Goal: Task Accomplishment & Management: Complete application form

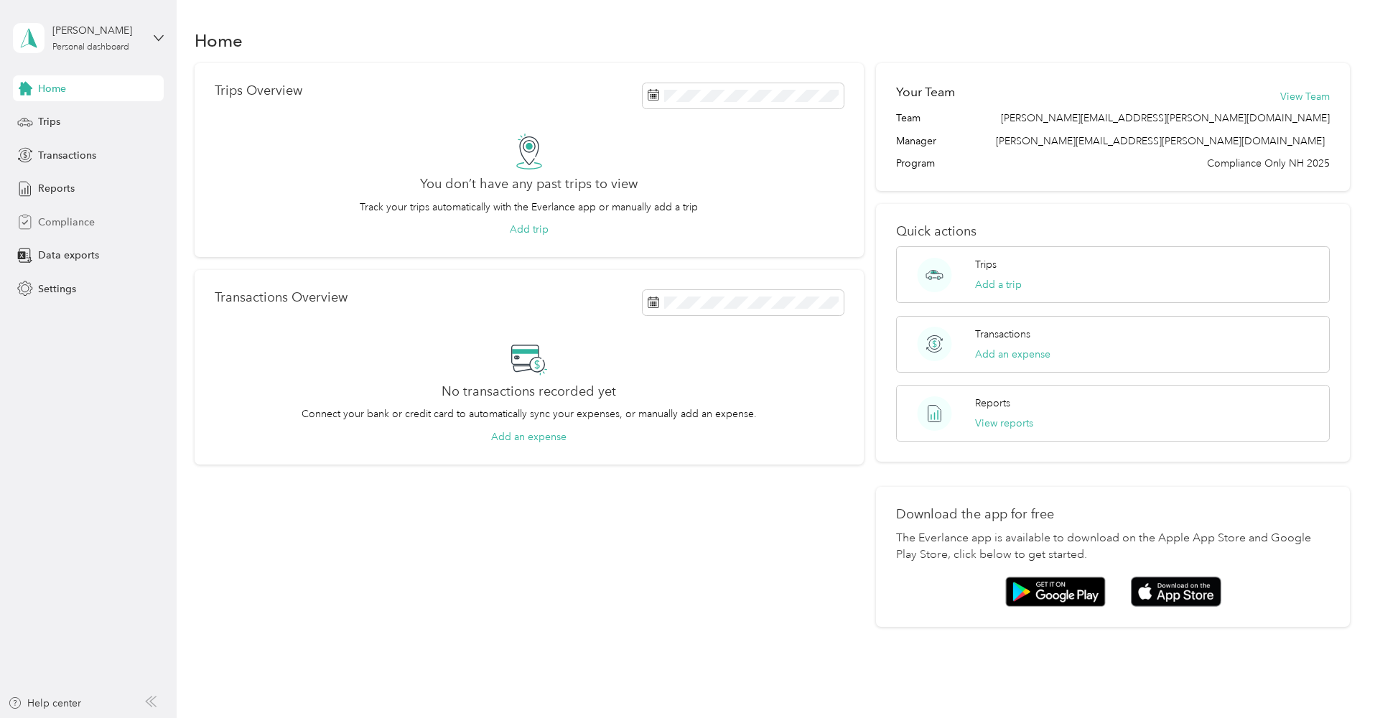
click at [59, 228] on span "Compliance" at bounding box center [66, 222] width 57 height 15
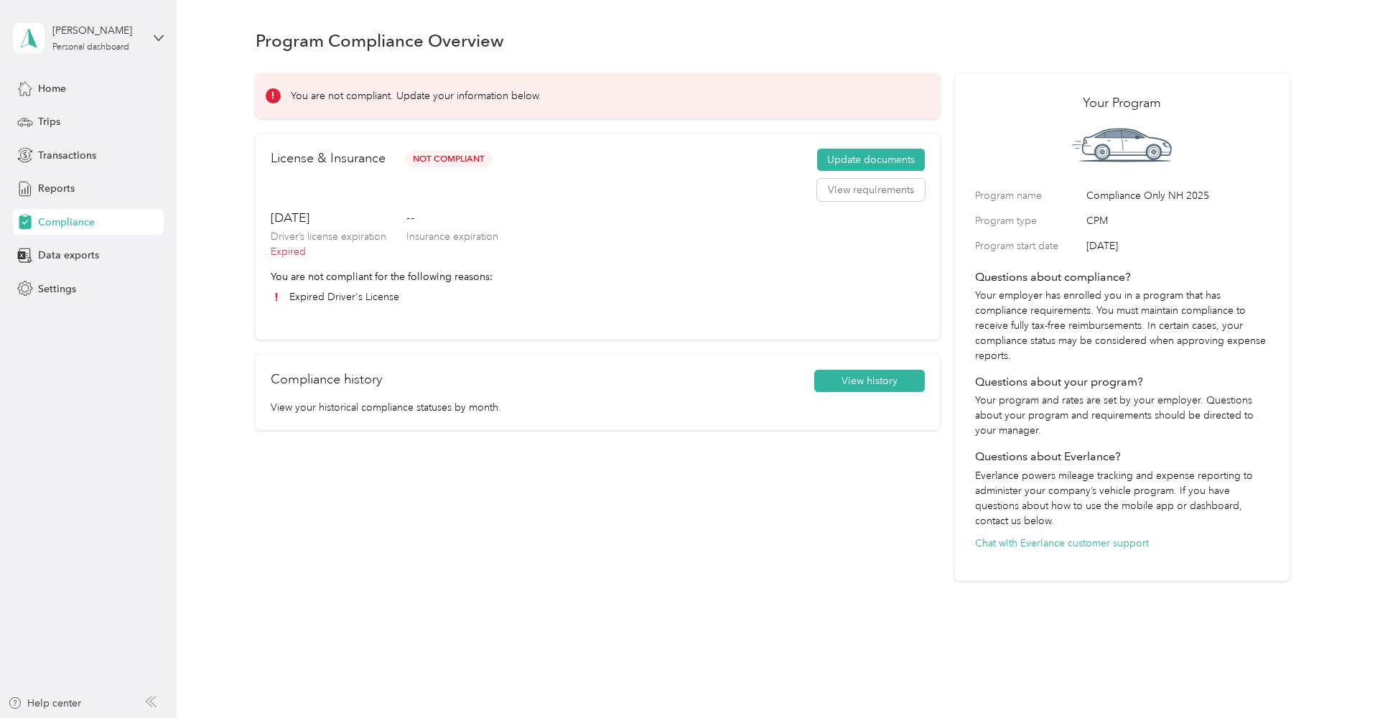
click at [377, 318] on div "License & Insurance Not Compliant Update documents View requirements [DATE] Dri…" at bounding box center [598, 237] width 684 height 206
click at [873, 187] on button "View requirements" at bounding box center [871, 190] width 108 height 23
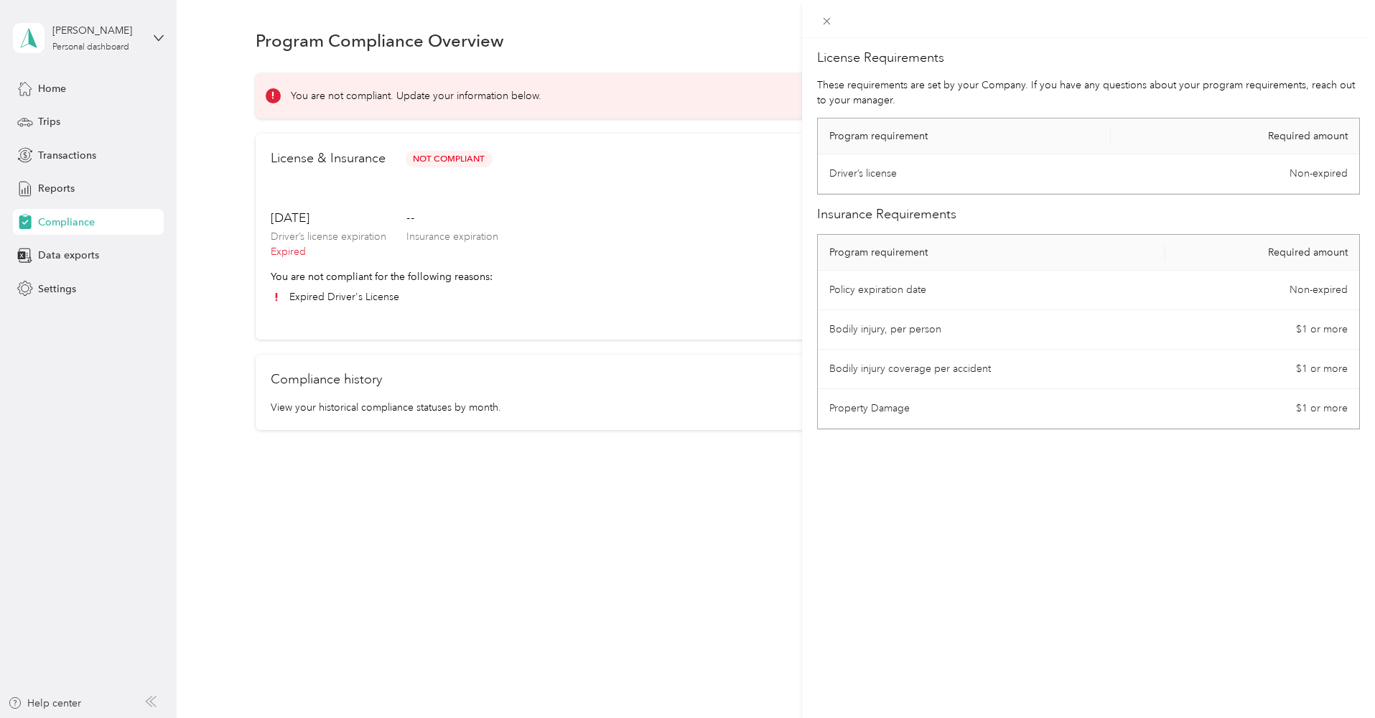
click at [657, 216] on div "License Requirements These requirements are set by your Company. If you have an…" at bounding box center [687, 359] width 1375 height 718
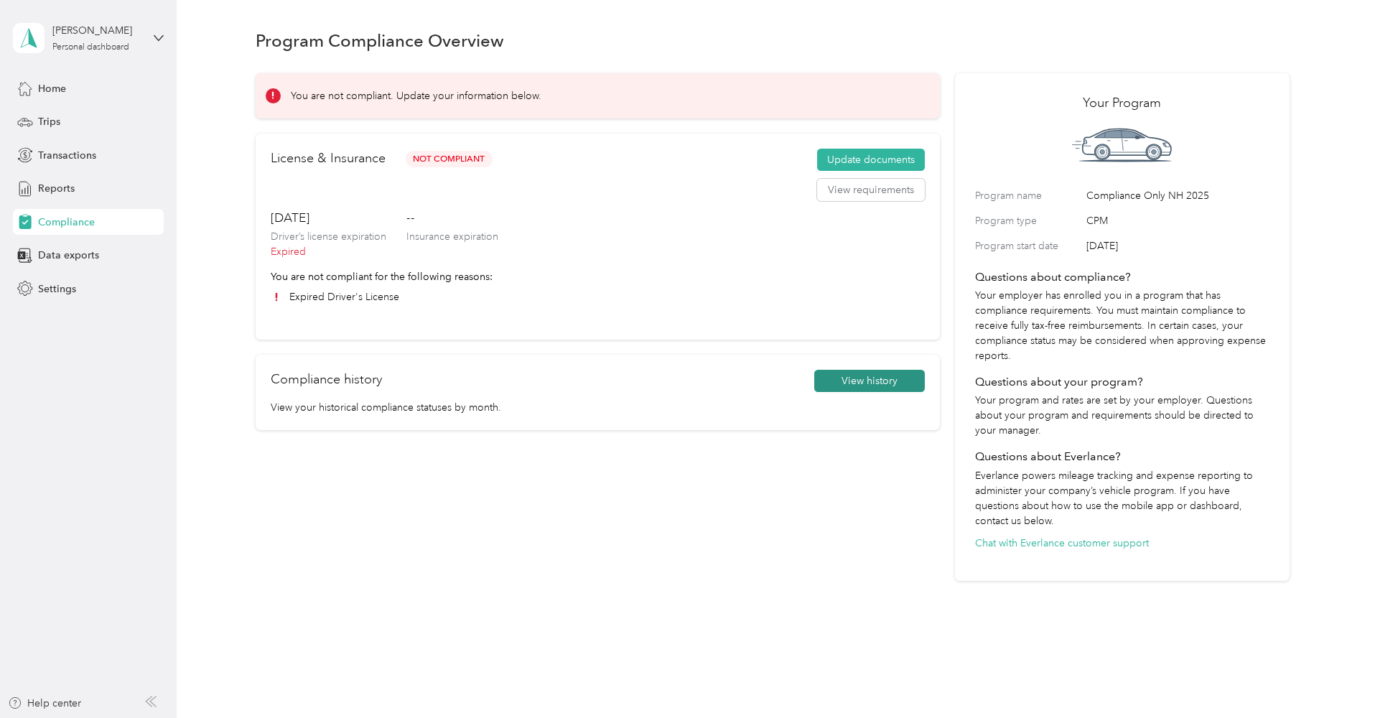
click at [903, 375] on button "View history" at bounding box center [869, 381] width 111 height 23
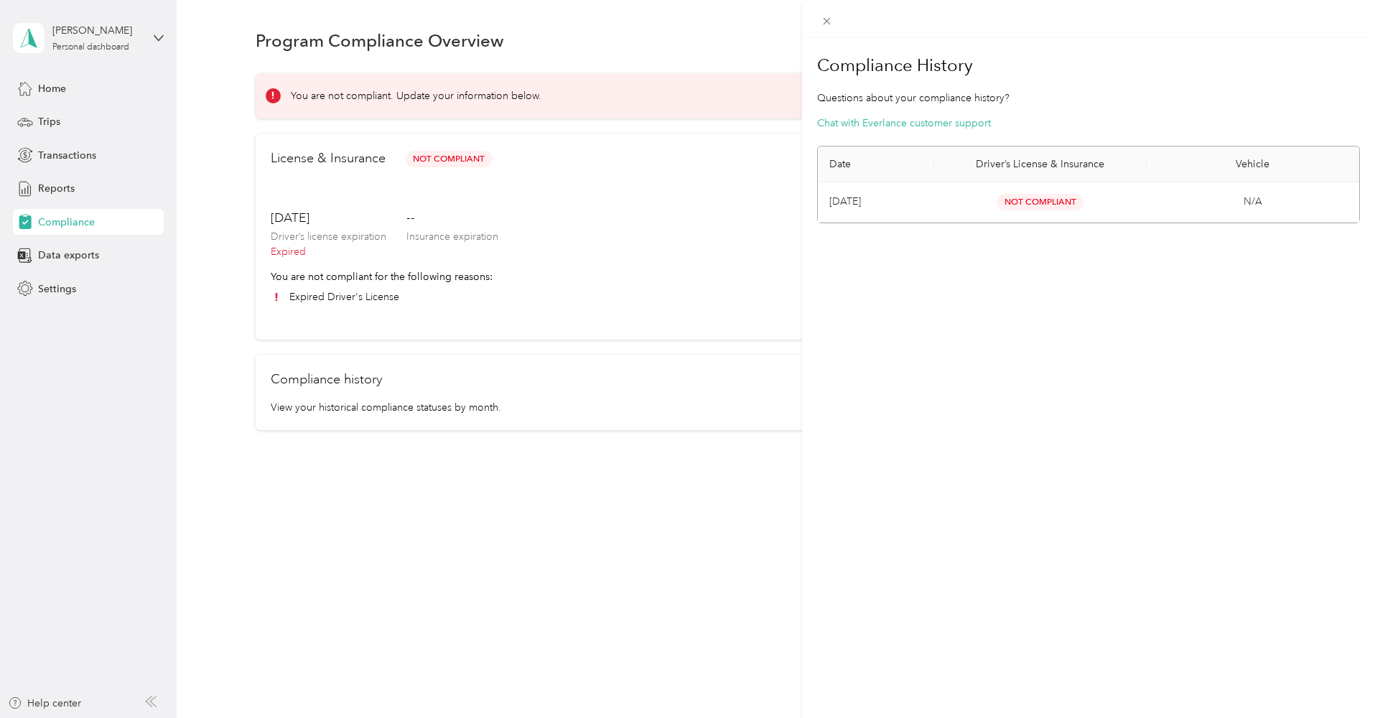
click at [916, 215] on td "[DATE]" at bounding box center [876, 202] width 116 height 40
click at [1024, 202] on span "Not Compliant" at bounding box center [1039, 202] width 87 height 17
click at [722, 205] on div "Compliance History Questions about your compliance history? Chat with Everlance…" at bounding box center [687, 359] width 1375 height 718
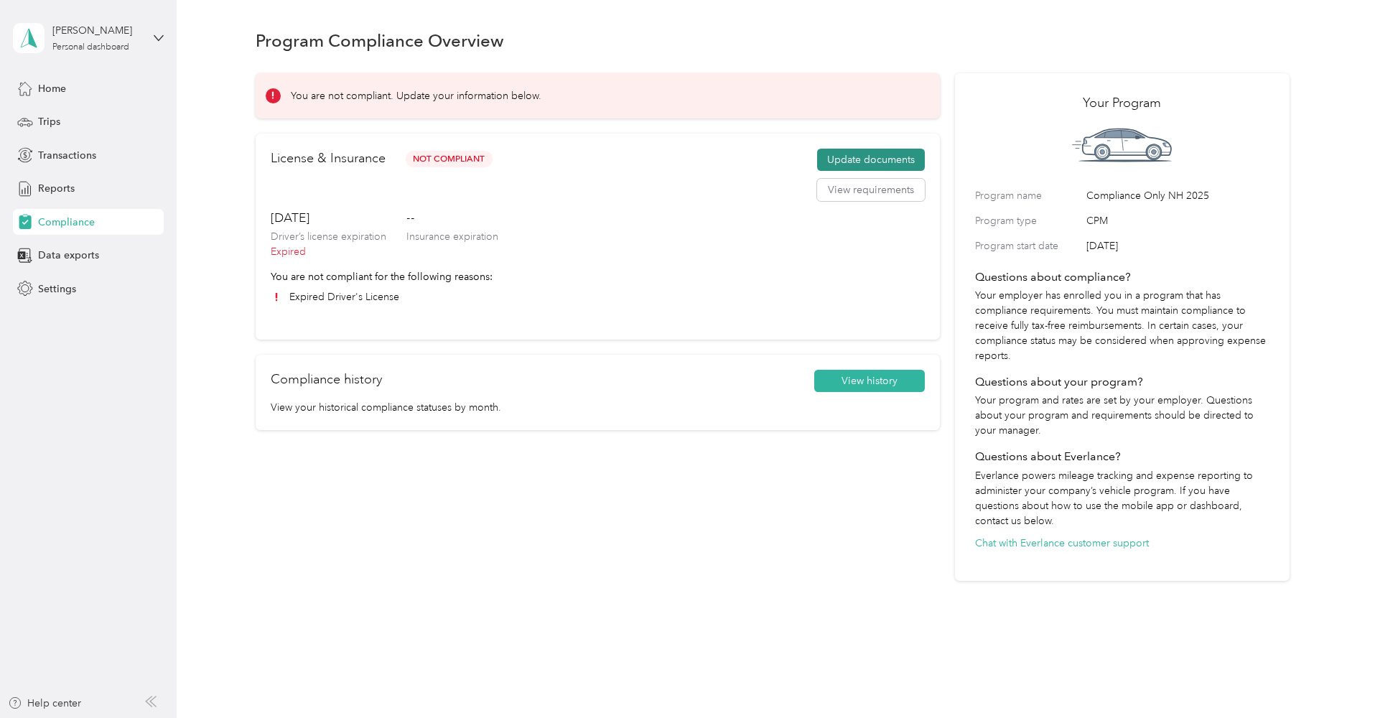
click at [882, 163] on button "Update documents" at bounding box center [871, 160] width 108 height 23
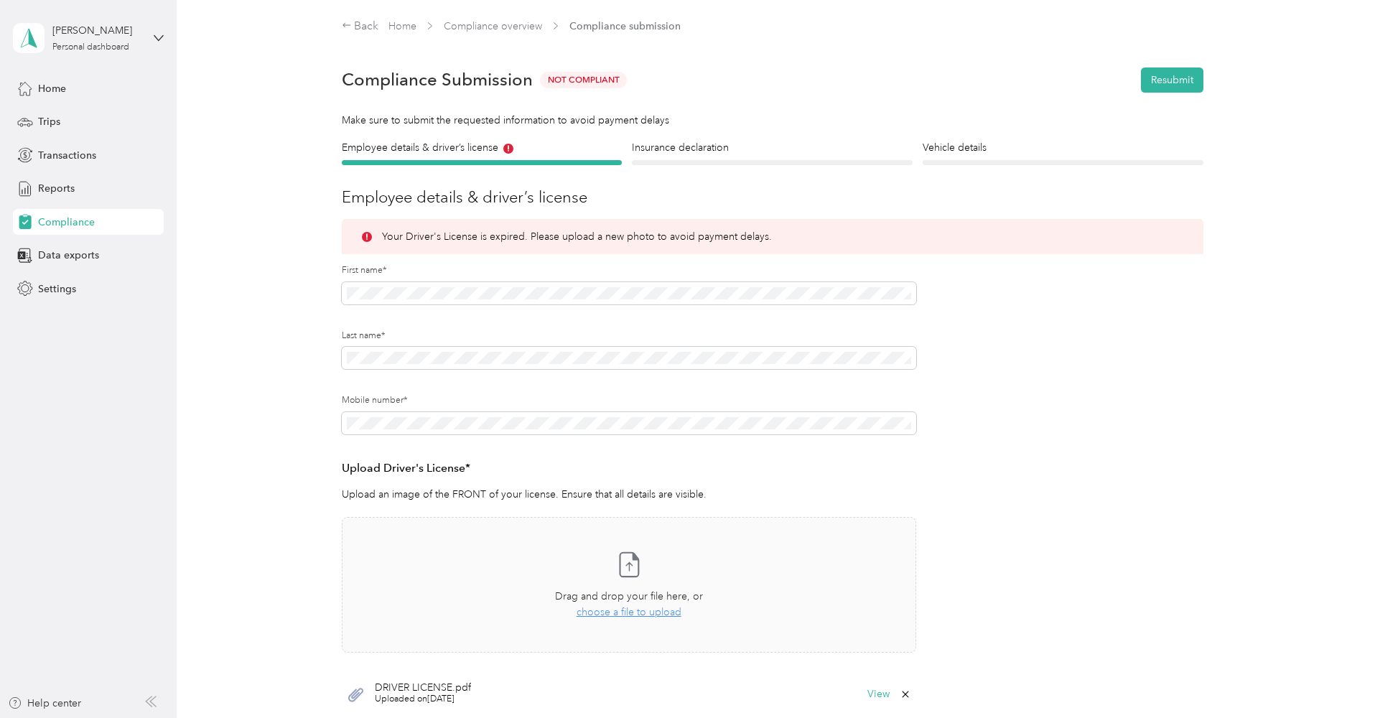
scroll to position [172, 0]
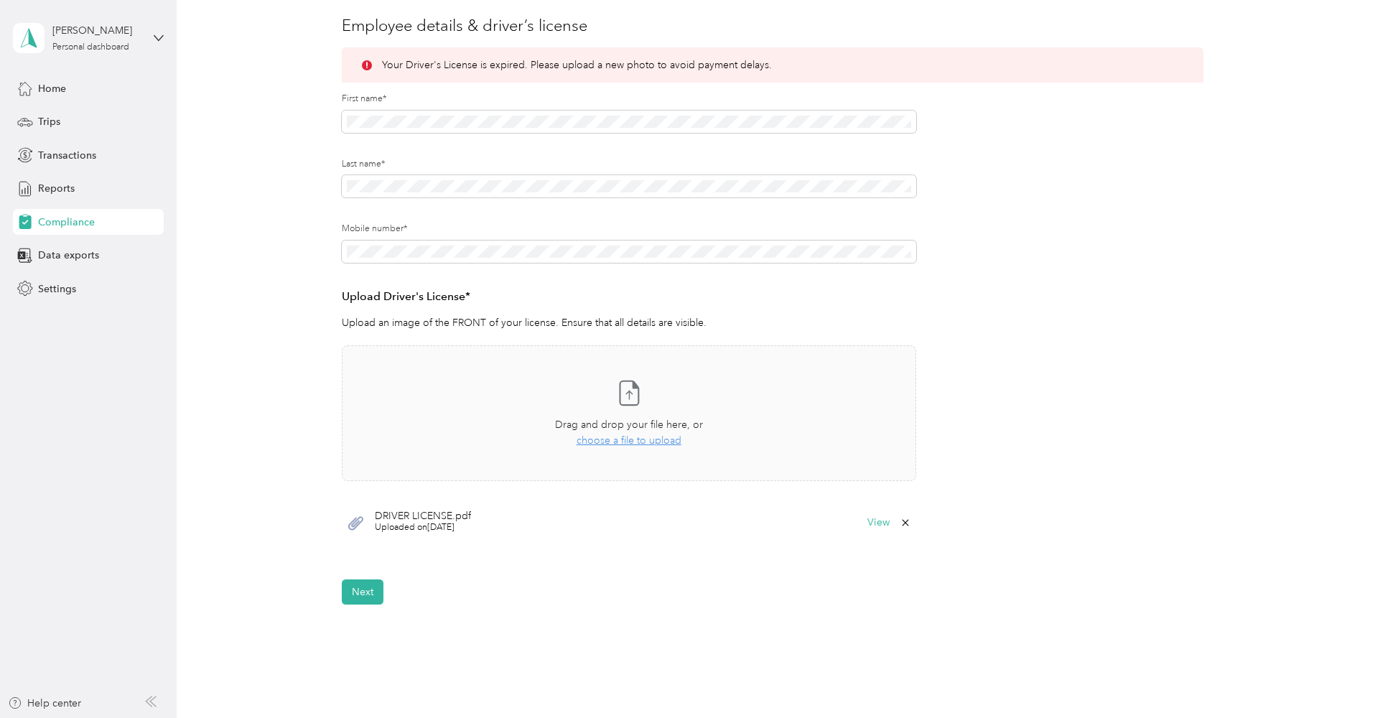
click at [461, 523] on span "Uploaded on [DATE]" at bounding box center [423, 527] width 96 height 13
click at [882, 518] on button "View" at bounding box center [878, 523] width 22 height 10
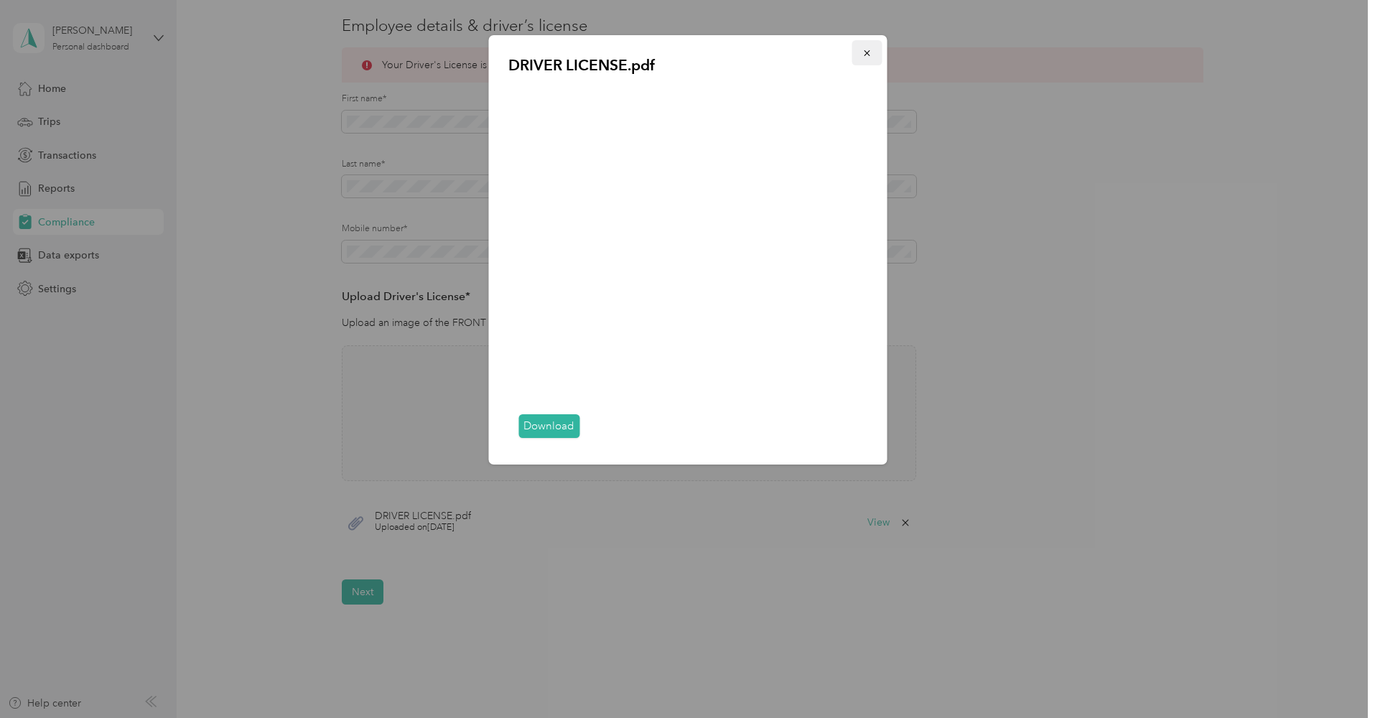
click at [864, 52] on icon "button" at bounding box center [866, 53] width 10 height 10
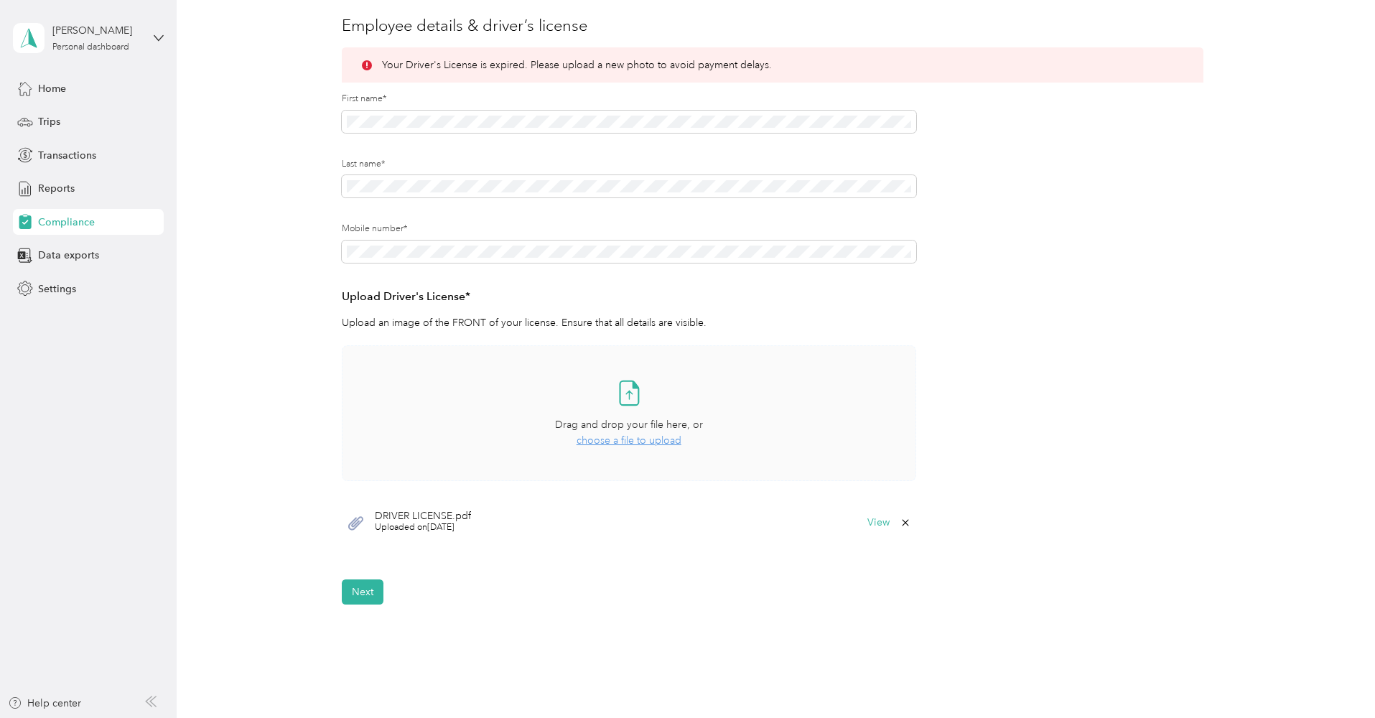
click at [644, 438] on span "choose a file to upload" at bounding box center [628, 440] width 105 height 12
click at [874, 522] on button "View" at bounding box center [878, 523] width 22 height 10
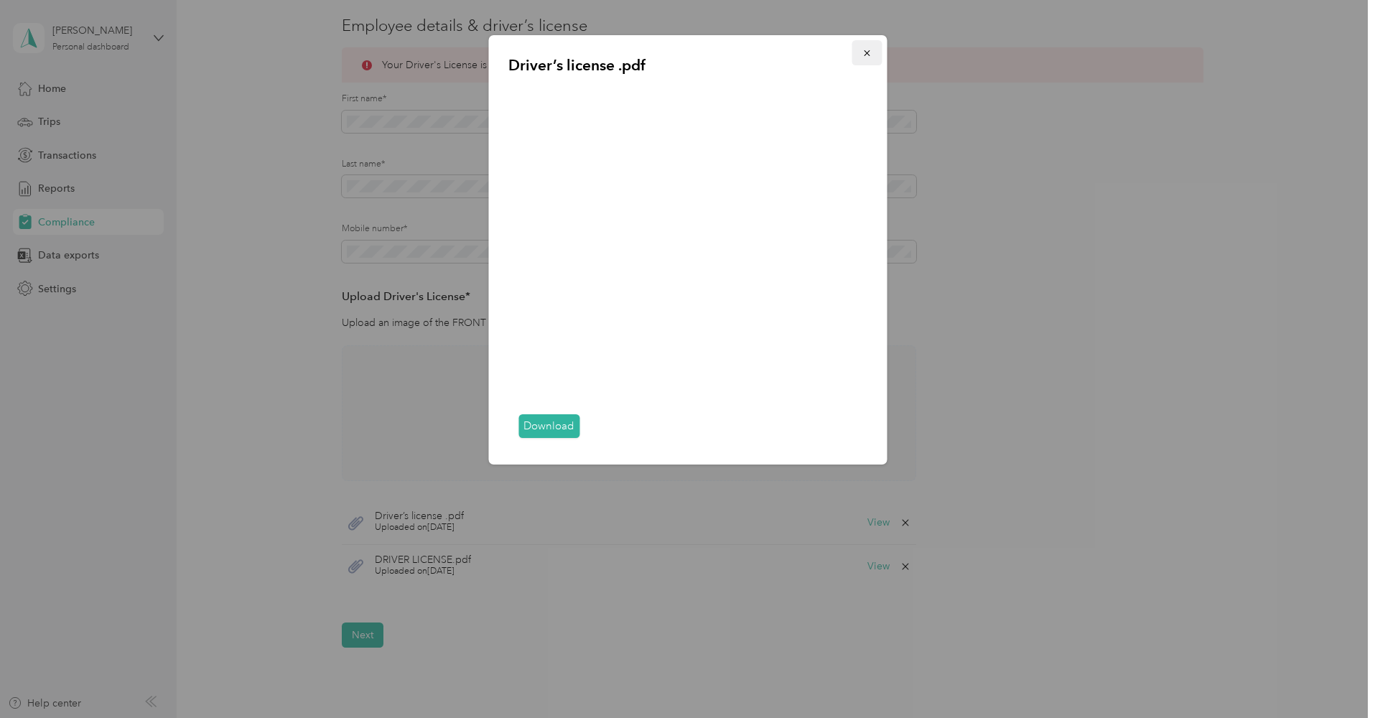
click at [867, 55] on icon "button" at bounding box center [866, 53] width 10 height 10
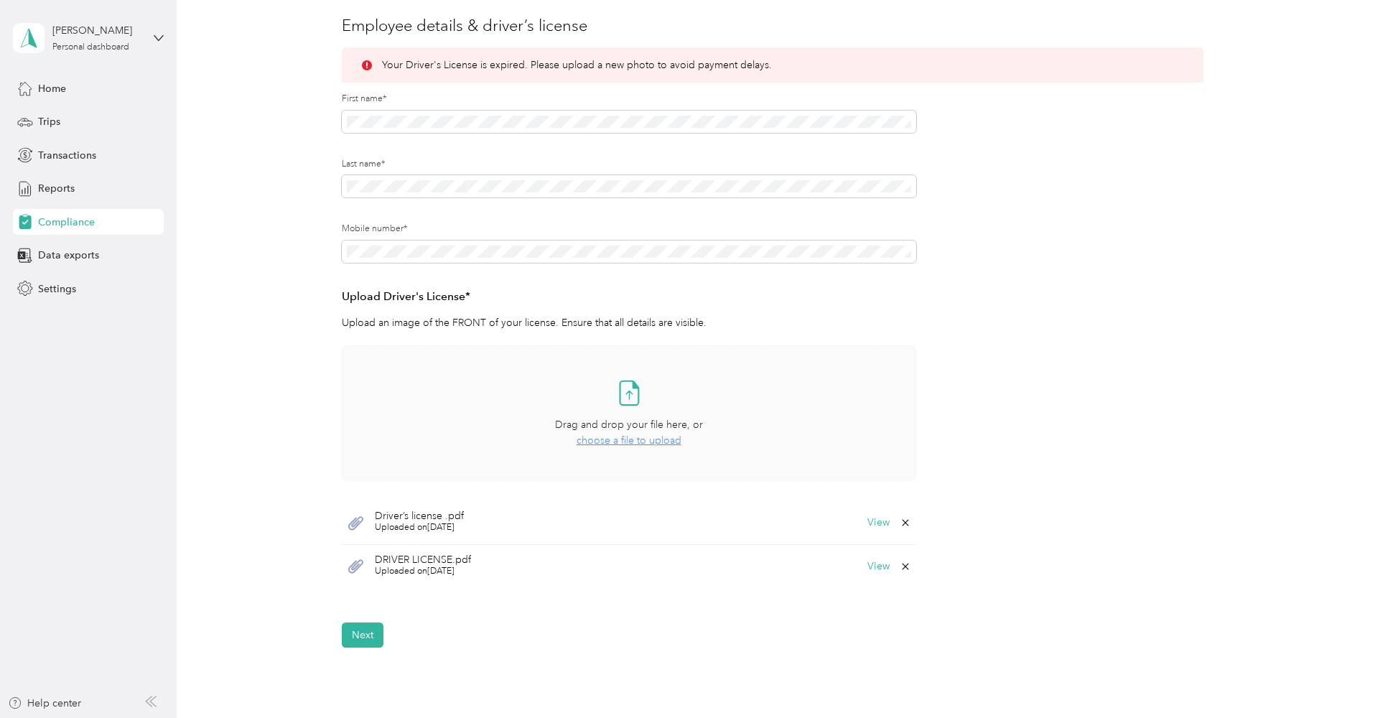
click at [905, 564] on icon at bounding box center [905, 566] width 11 height 11
click at [869, 571] on button "Yes" at bounding box center [871, 574] width 28 height 23
click at [880, 518] on button "View" at bounding box center [878, 523] width 22 height 10
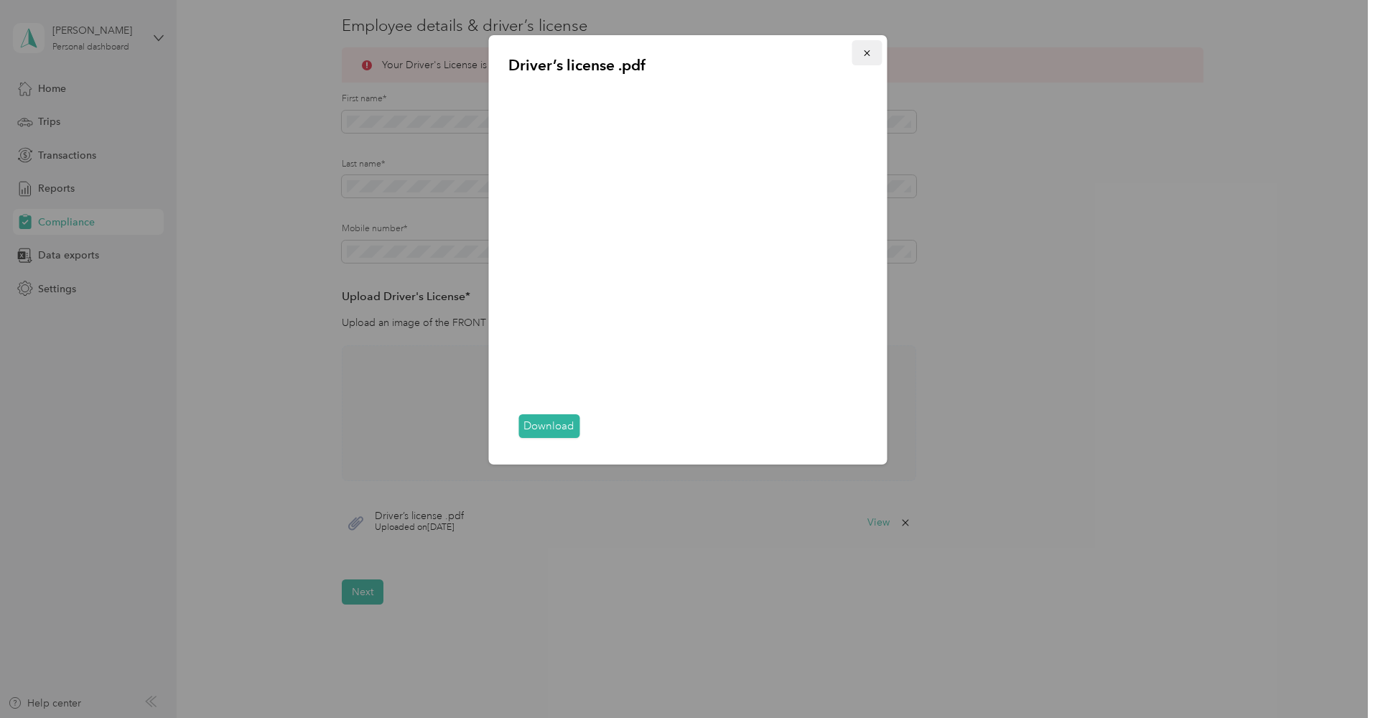
click at [860, 60] on button "button" at bounding box center [866, 52] width 30 height 25
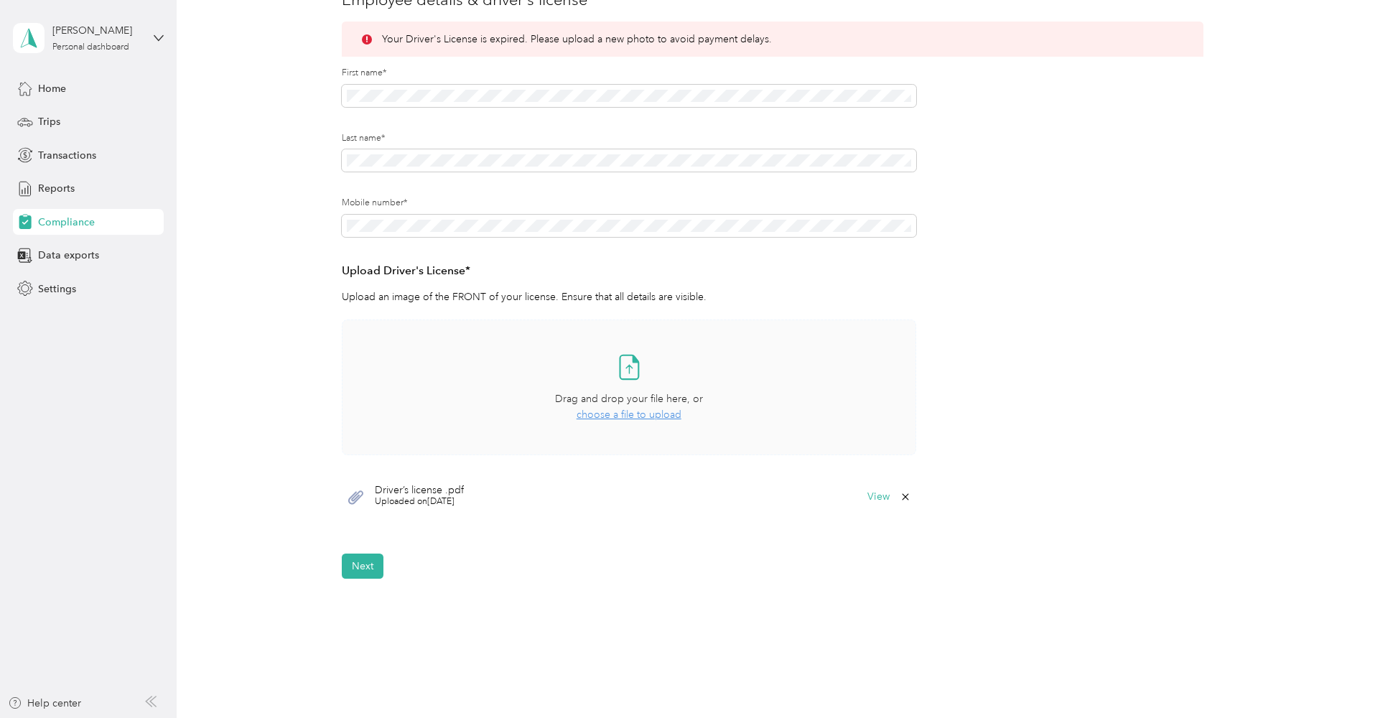
scroll to position [264, 0]
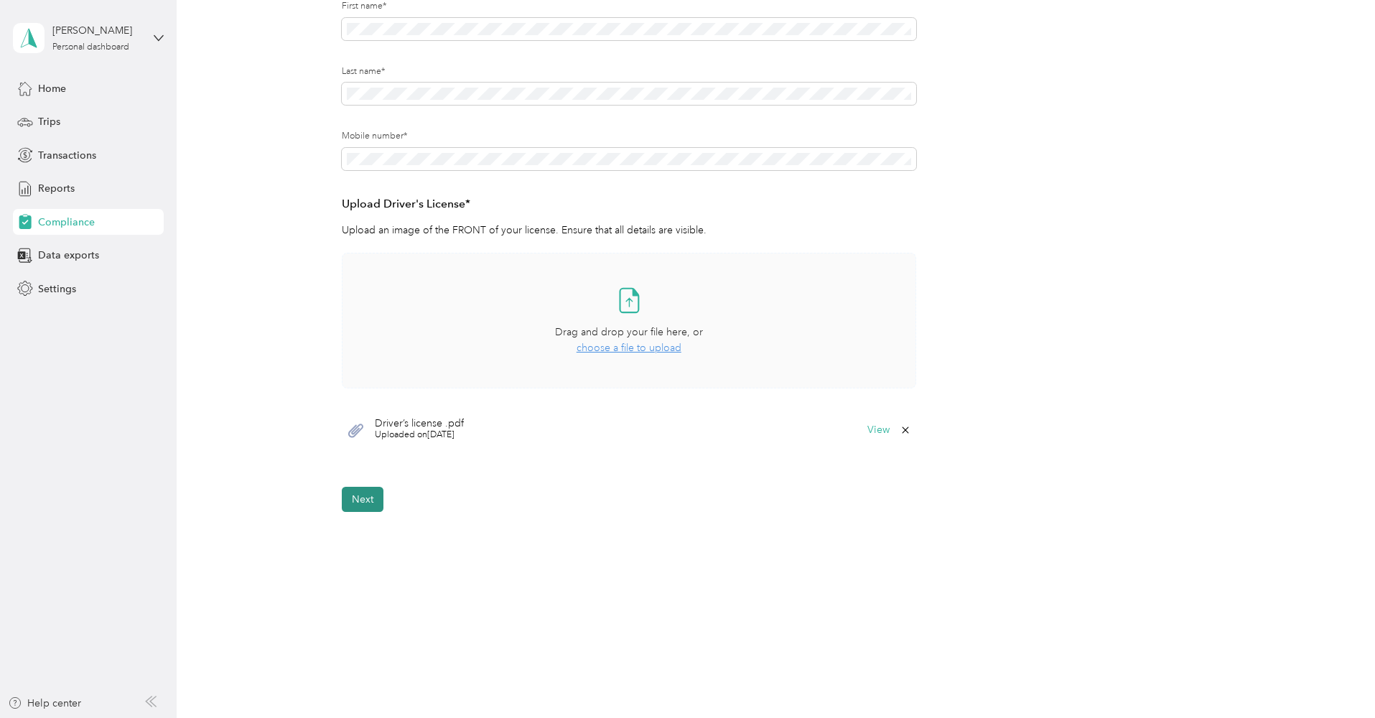
click at [360, 503] on button "Next" at bounding box center [363, 499] width 42 height 25
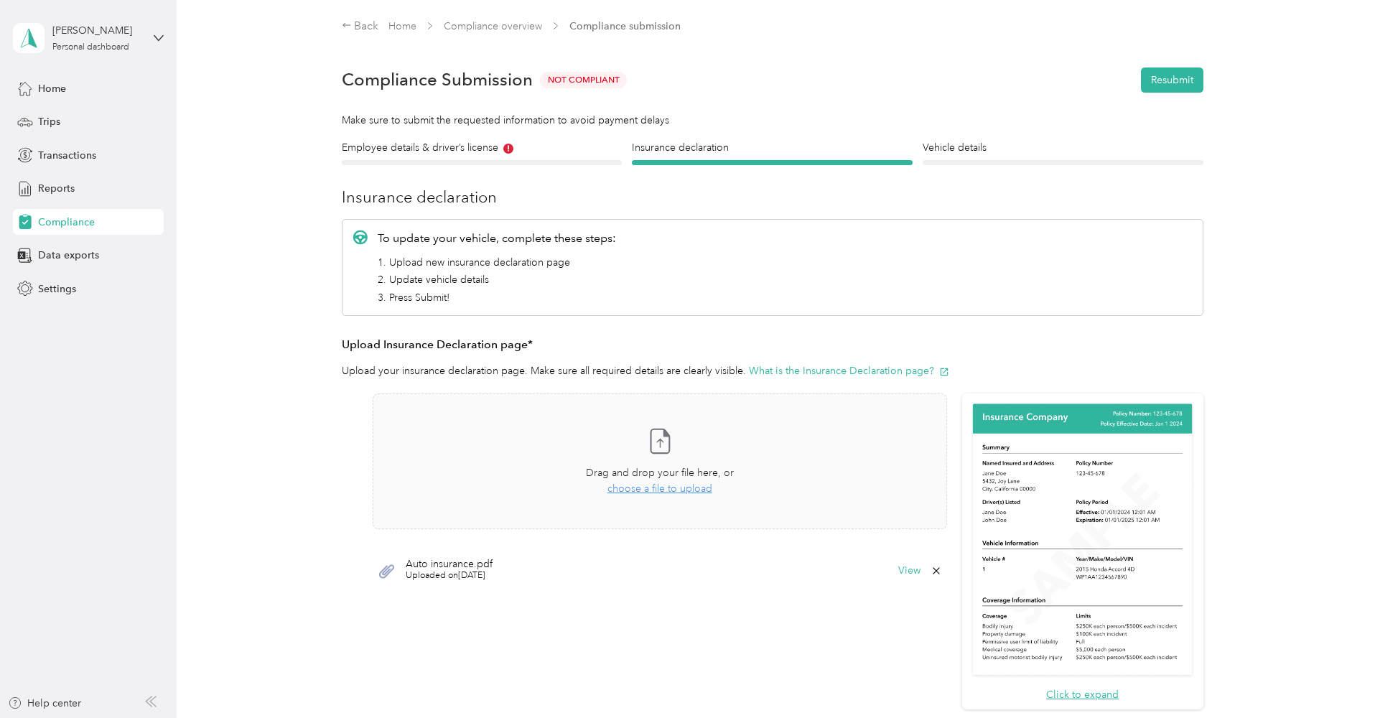
scroll to position [299, 0]
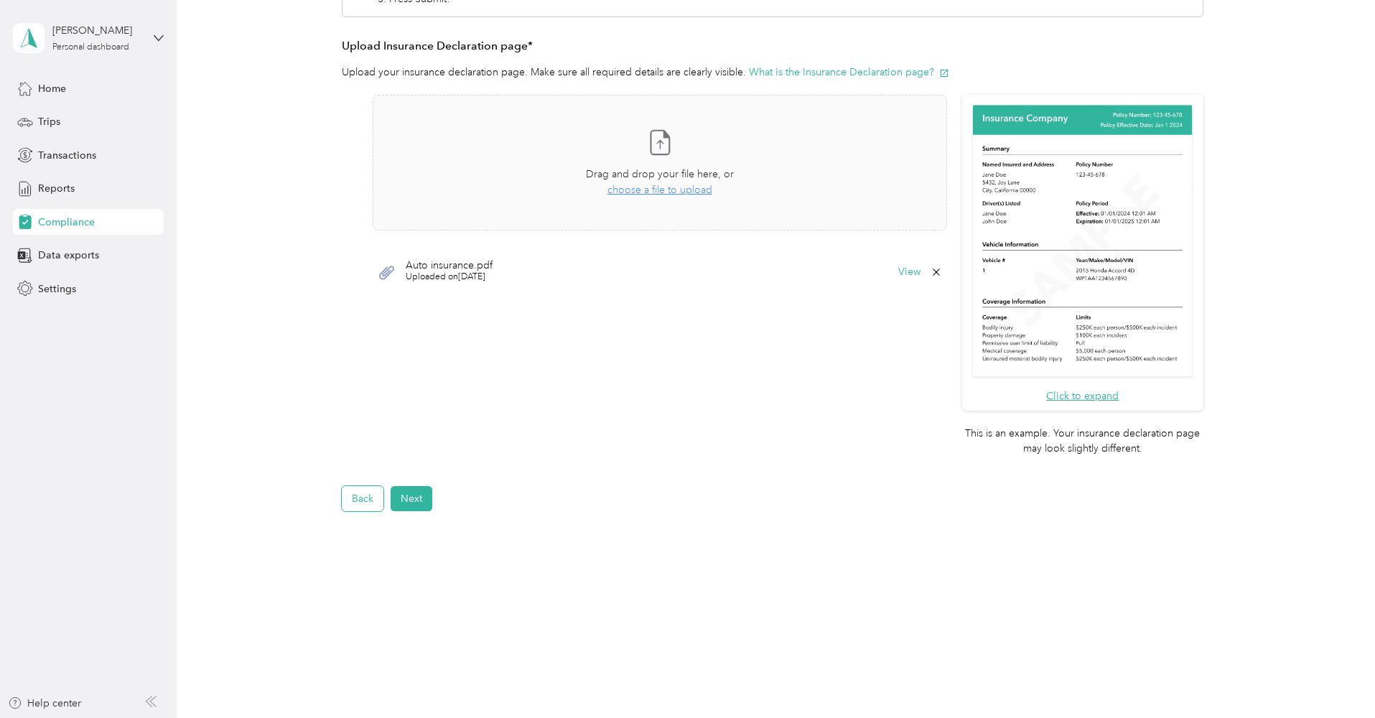
click at [361, 498] on button "Back" at bounding box center [363, 498] width 42 height 25
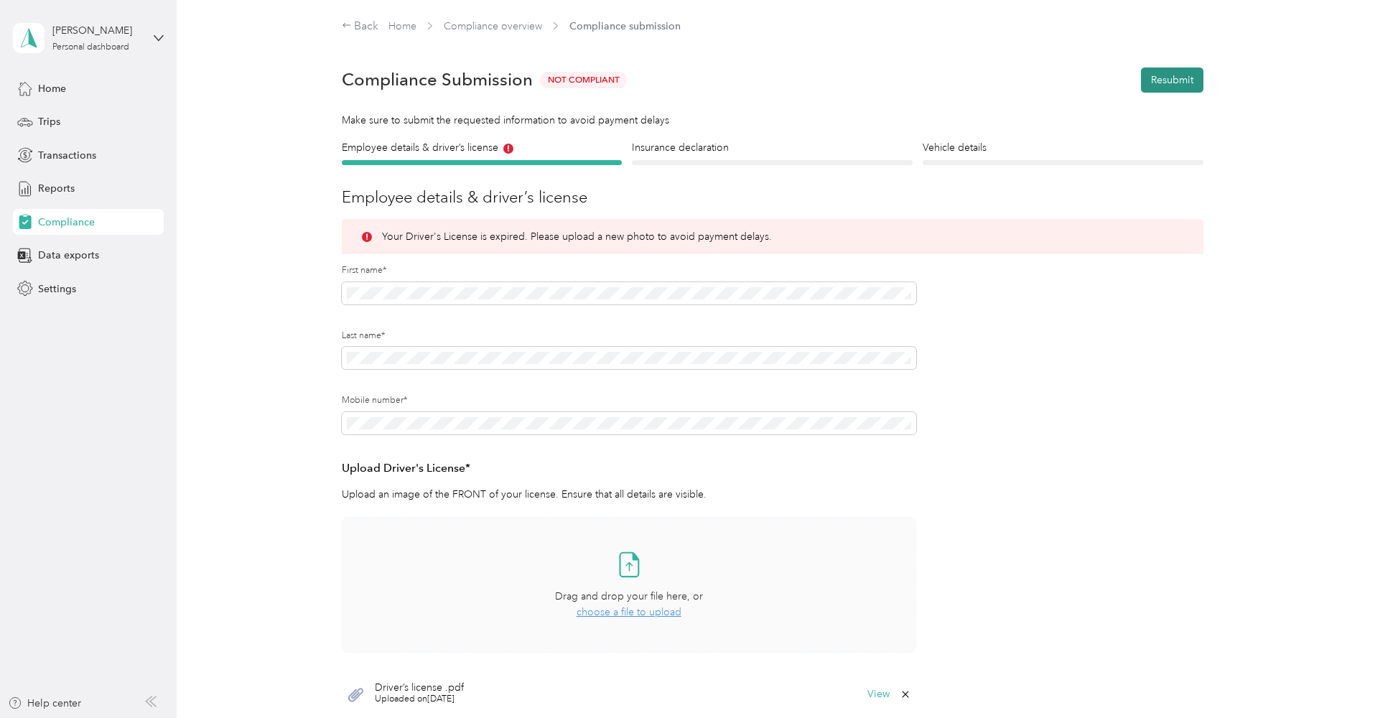
click at [1191, 85] on button "Resubmit" at bounding box center [1172, 79] width 62 height 25
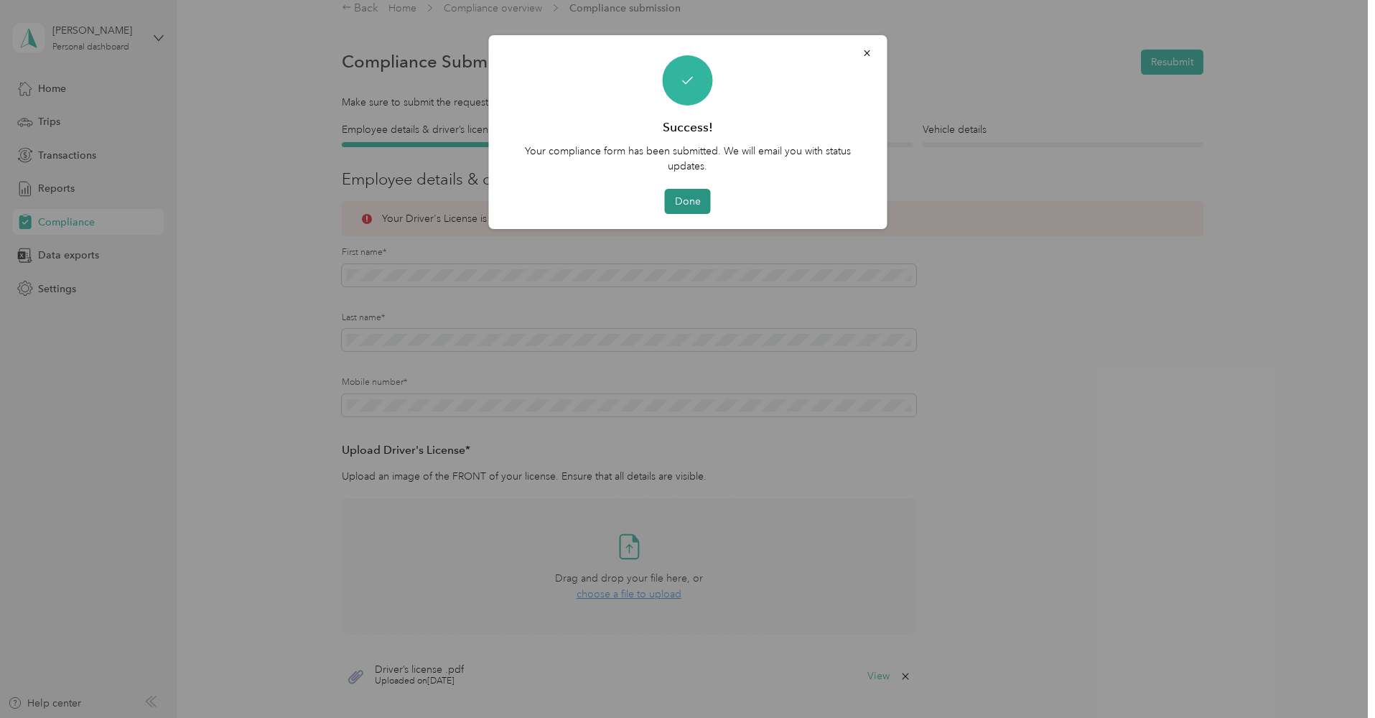
click at [680, 197] on button "Done" at bounding box center [688, 201] width 46 height 25
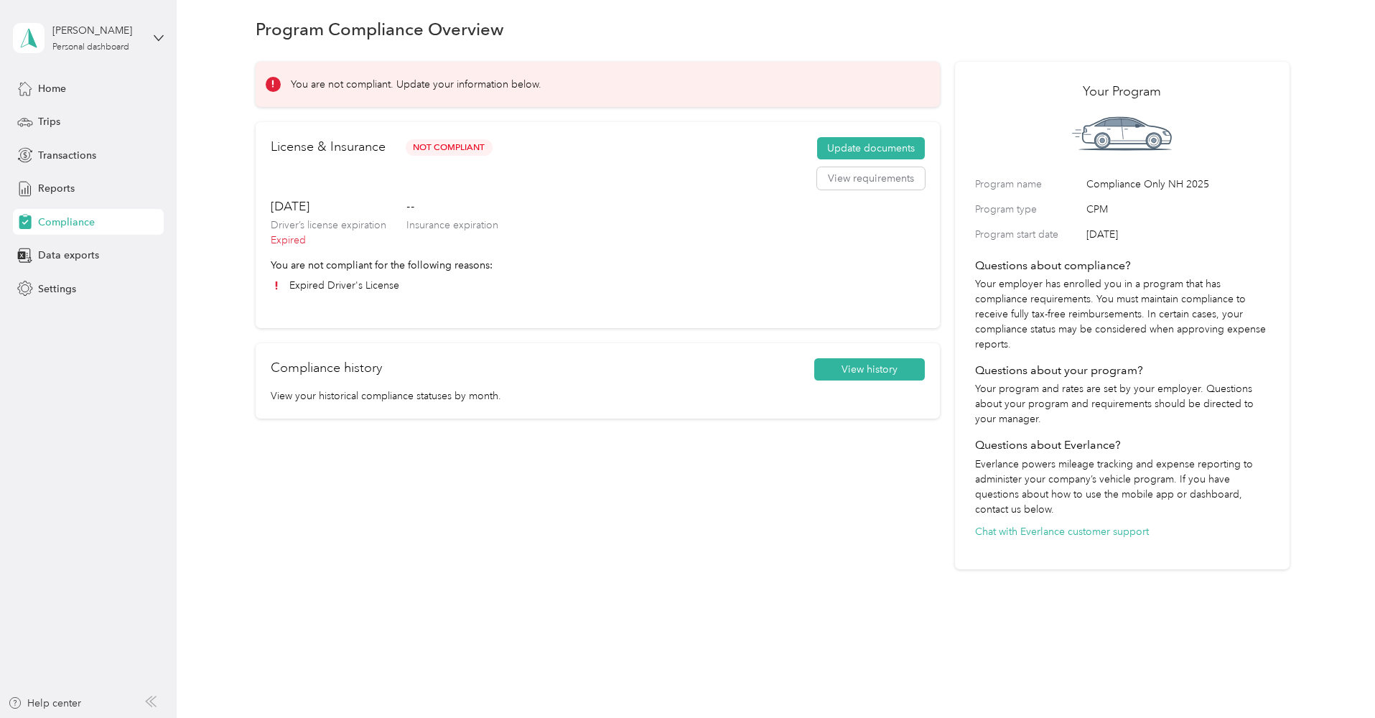
scroll to position [9, 0]
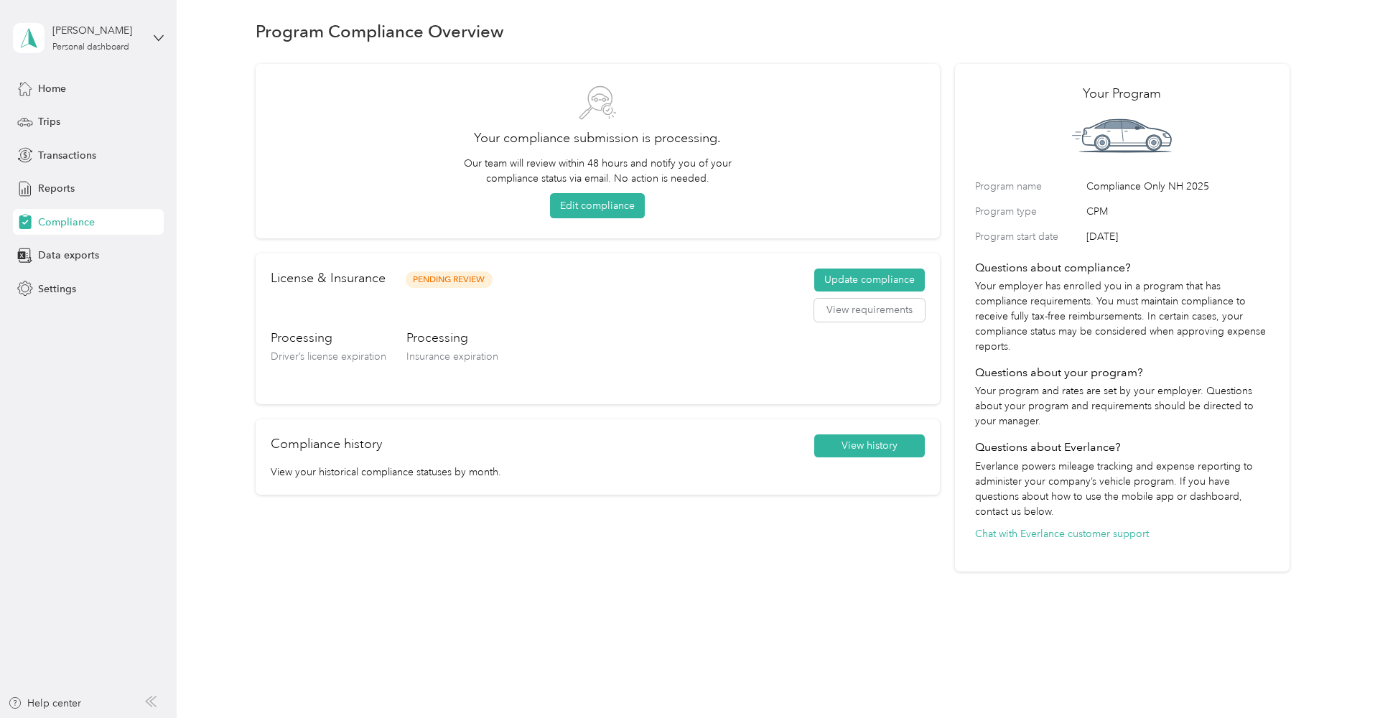
click at [475, 357] on span "Insurance expiration" at bounding box center [452, 356] width 92 height 12
click at [466, 359] on span "Insurance expiration" at bounding box center [452, 356] width 92 height 12
click at [874, 450] on button "View history" at bounding box center [869, 445] width 111 height 23
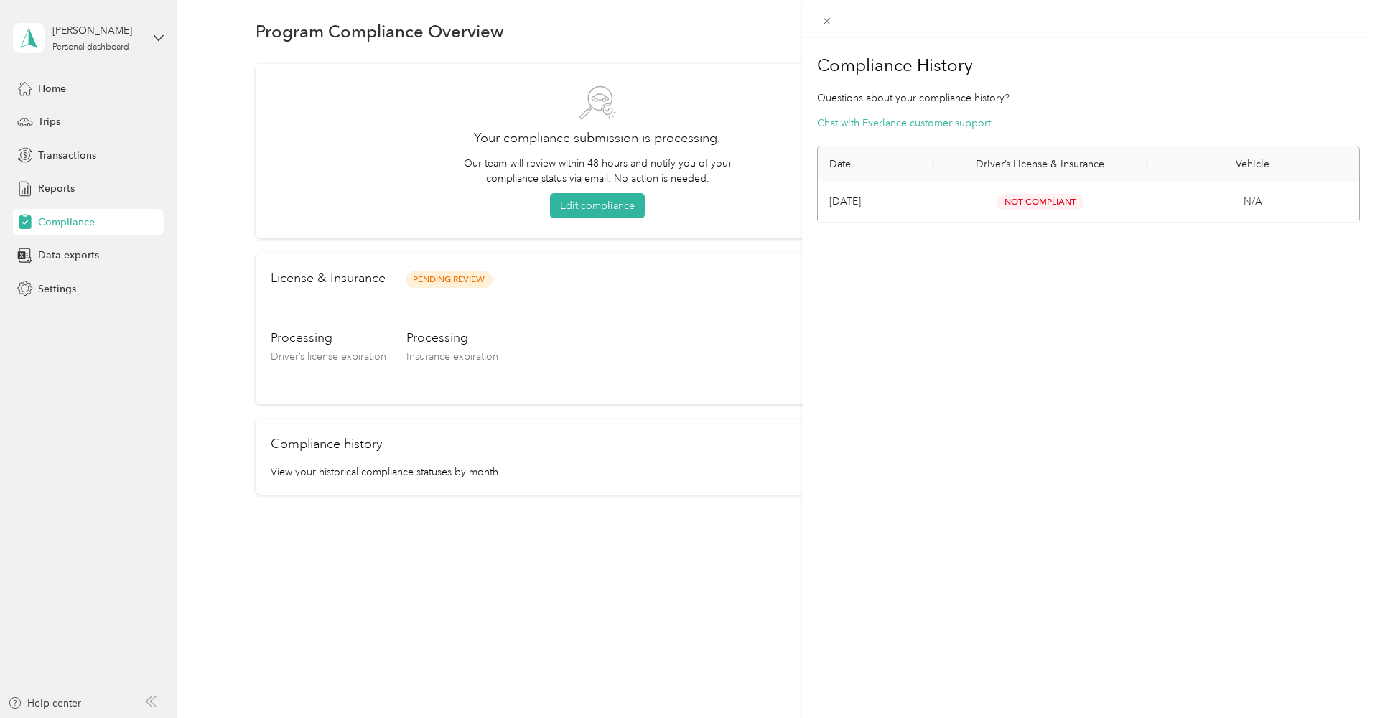
click at [1027, 197] on span "Not Compliant" at bounding box center [1039, 202] width 87 height 17
click at [855, 190] on td "[DATE]" at bounding box center [876, 202] width 116 height 40
click at [892, 126] on button "Chat with Everlance customer support" at bounding box center [904, 123] width 174 height 15
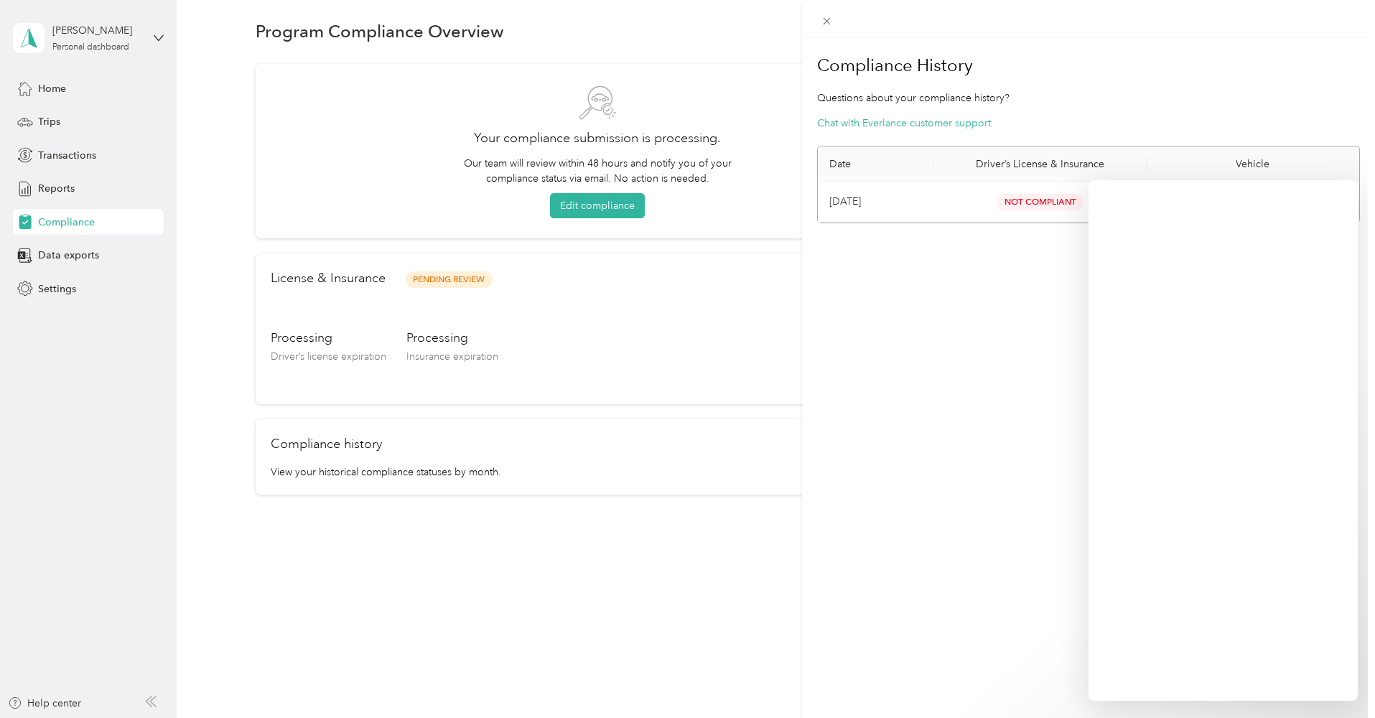
click at [599, 203] on div "Compliance History Questions about your compliance history? Chat with Everlance…" at bounding box center [687, 359] width 1375 height 718
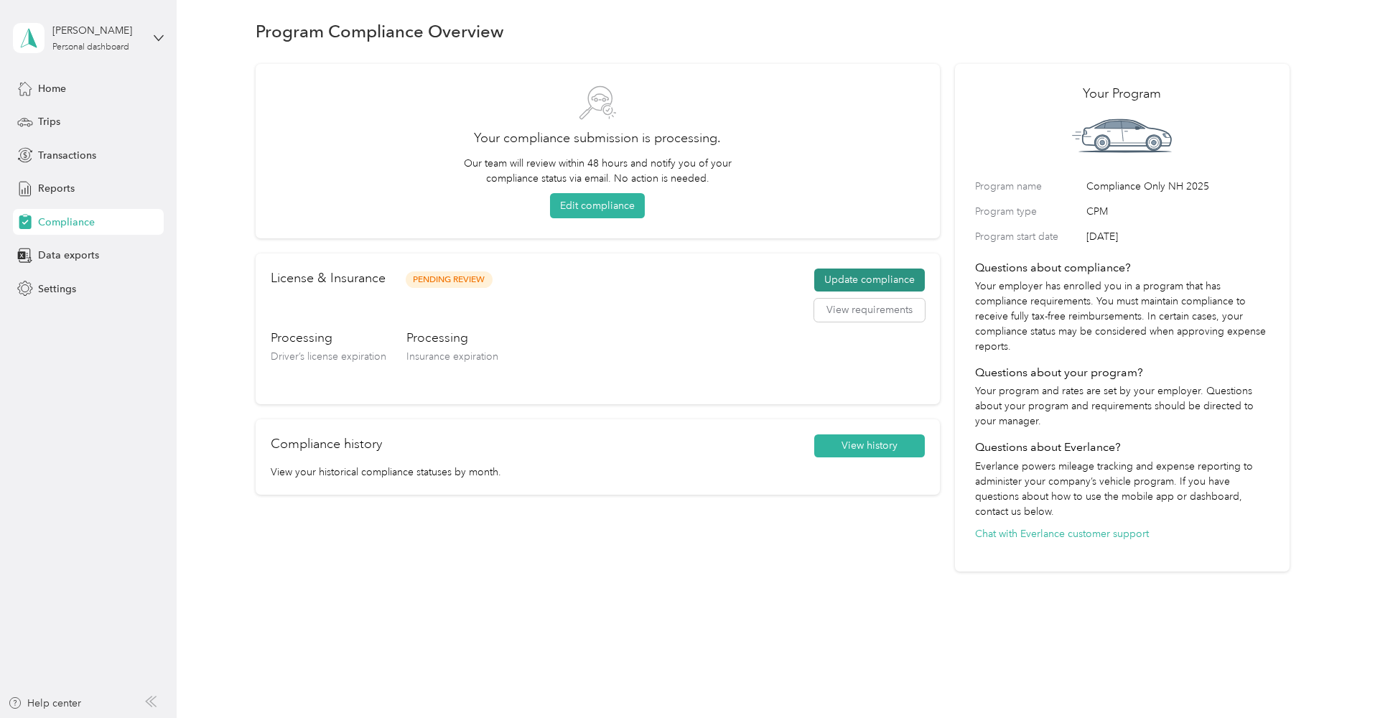
click at [902, 279] on button "Update compliance" at bounding box center [869, 279] width 111 height 23
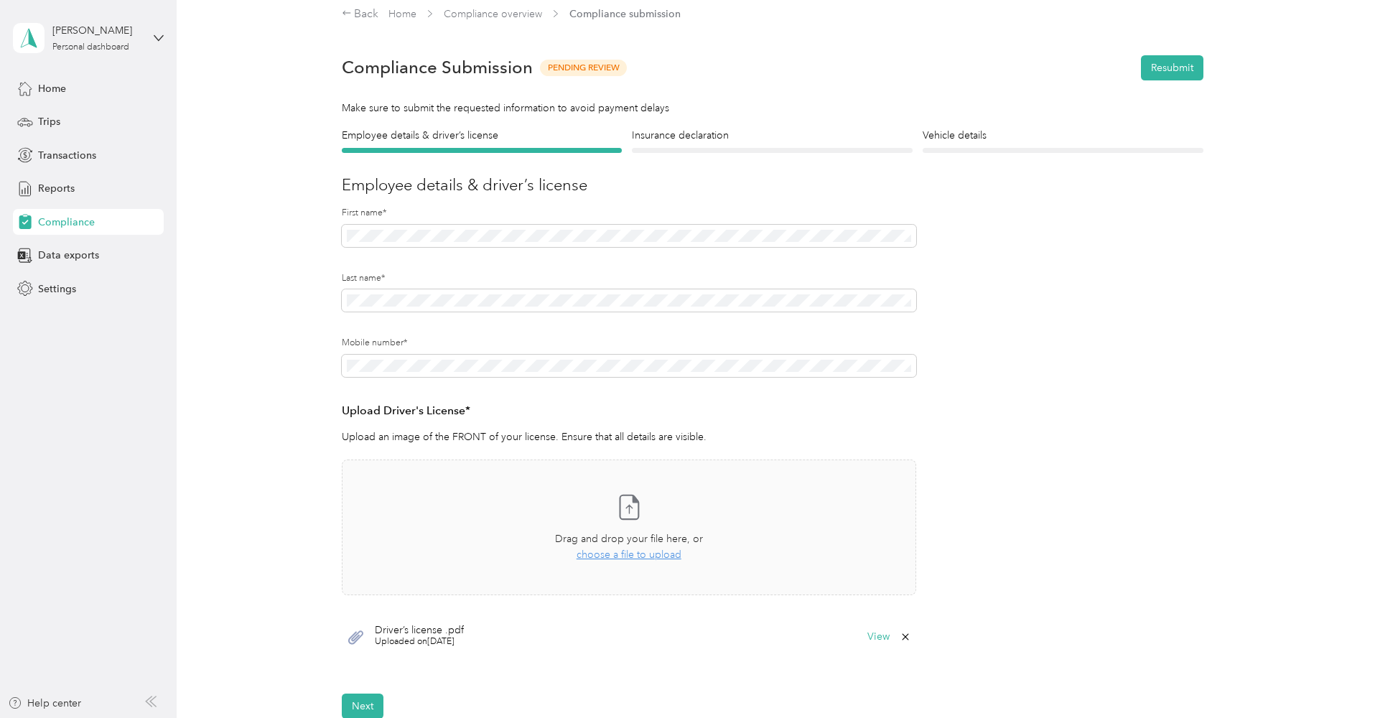
scroll to position [19, 0]
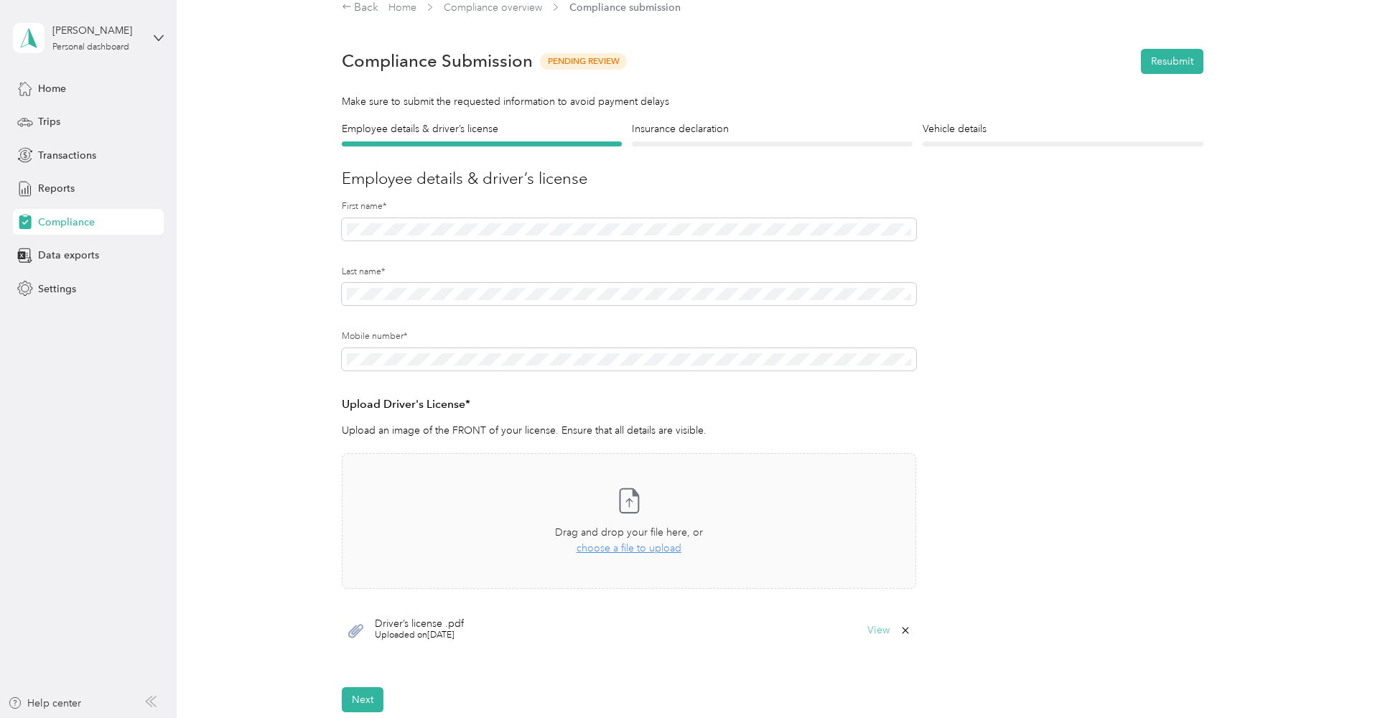
click at [882, 627] on button "View" at bounding box center [878, 630] width 22 height 10
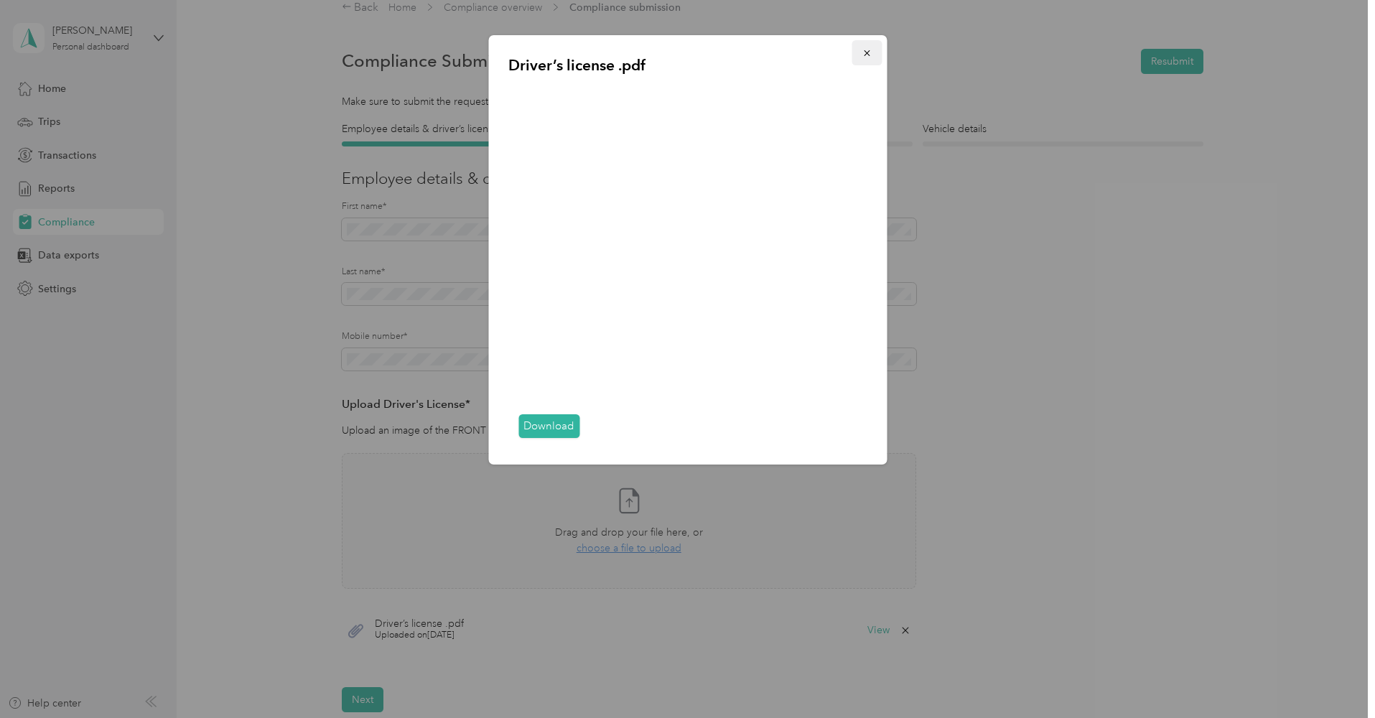
click at [871, 55] on icon "button" at bounding box center [866, 53] width 10 height 10
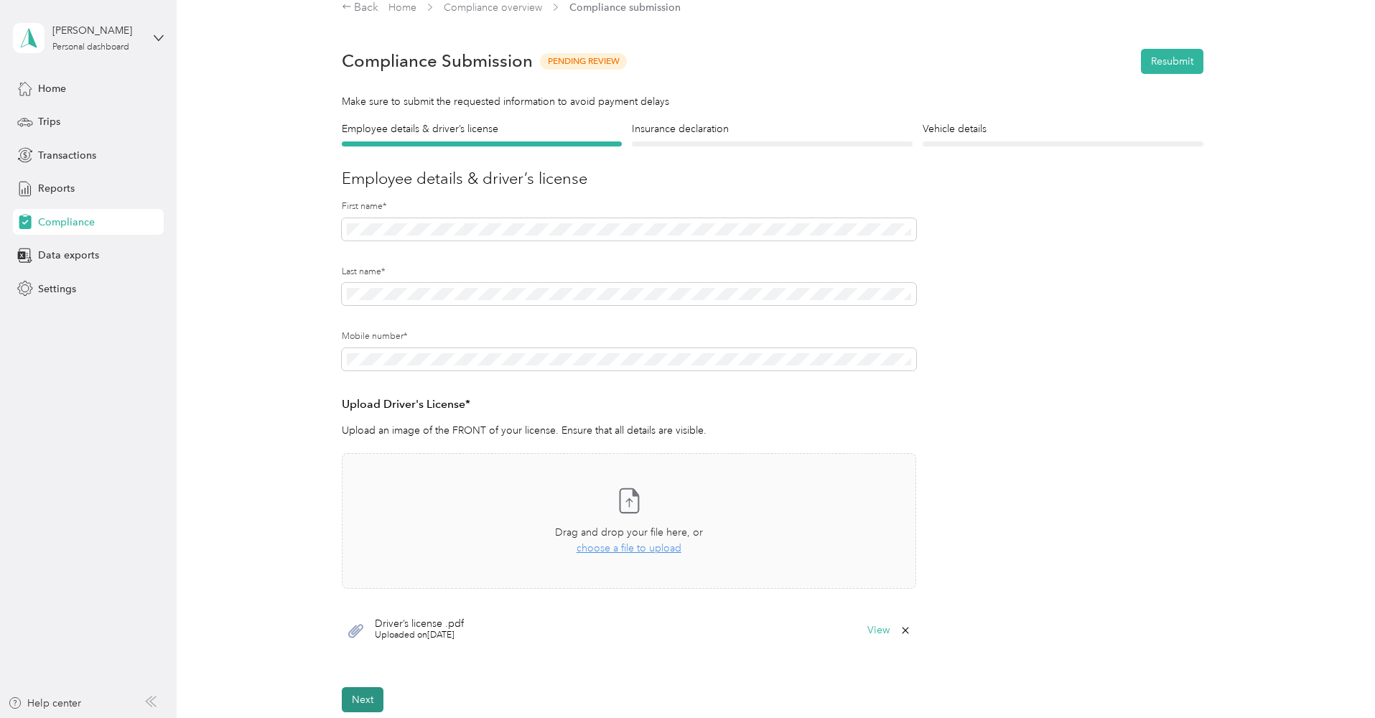
click at [354, 703] on button "Next" at bounding box center [363, 699] width 42 height 25
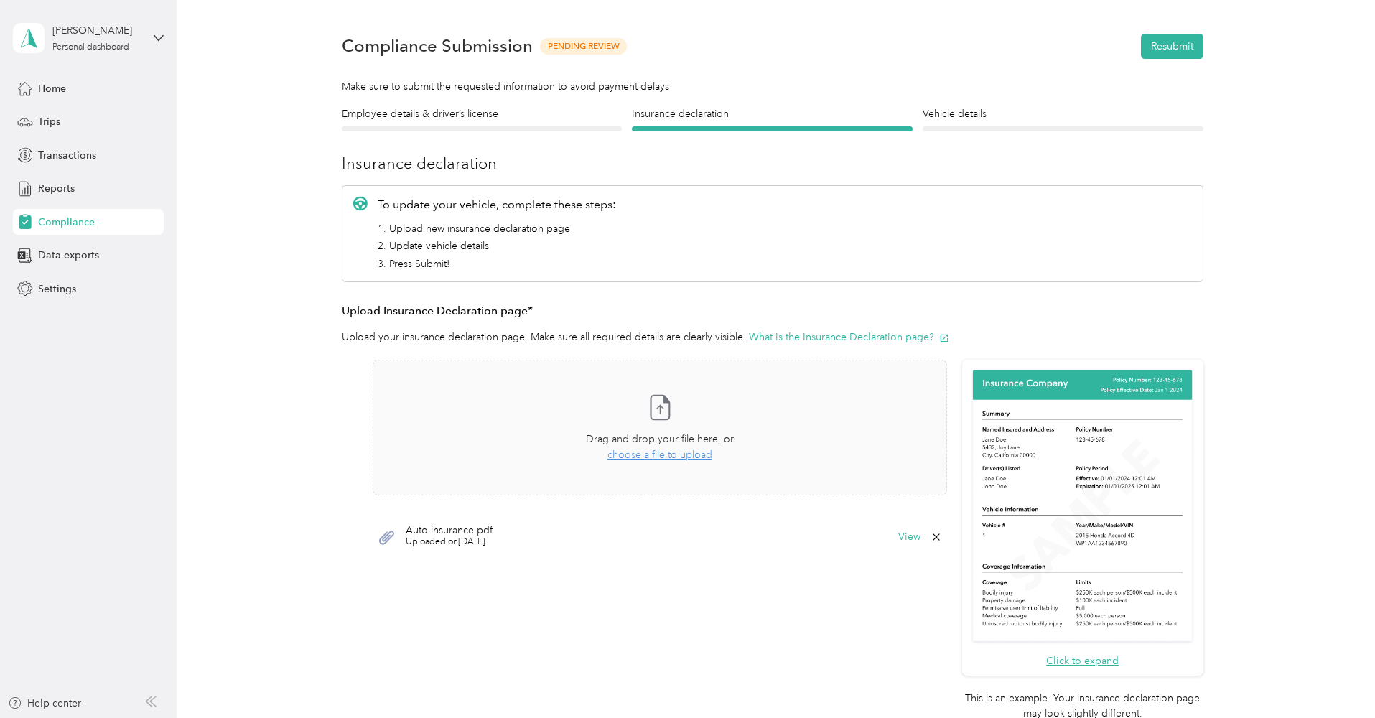
scroll to position [299, 0]
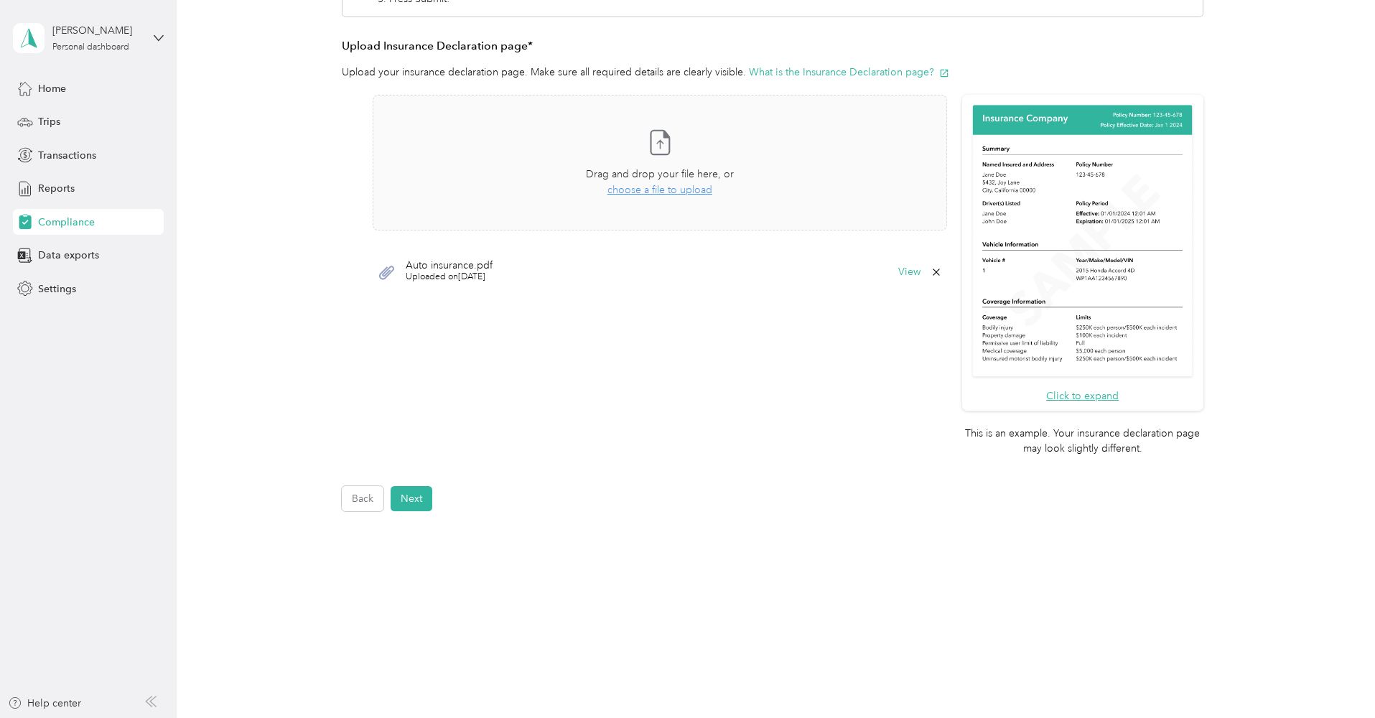
click at [419, 483] on form "Employee details & driver’s license License Insurance declaration Insurance Veh…" at bounding box center [772, 176] width 861 height 670
click at [416, 496] on button "Next" at bounding box center [412, 498] width 42 height 25
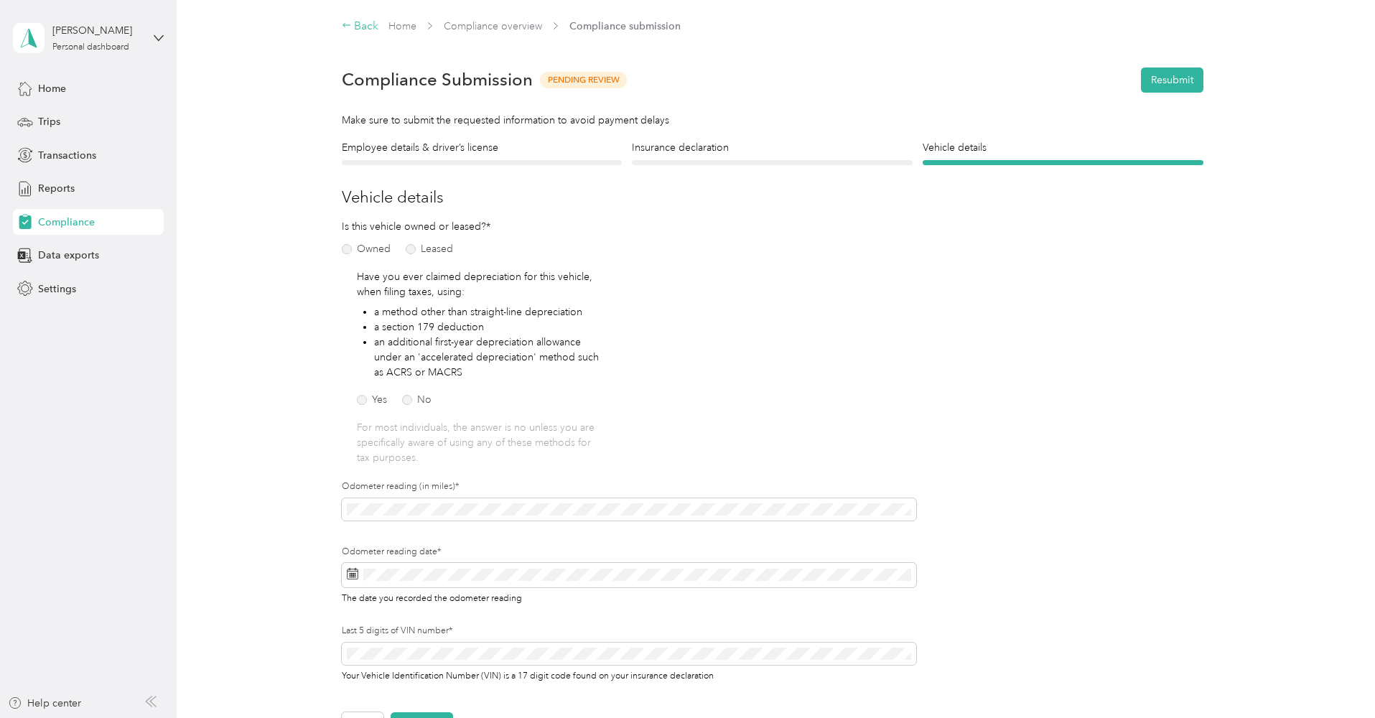
click at [344, 26] on icon at bounding box center [347, 25] width 10 height 10
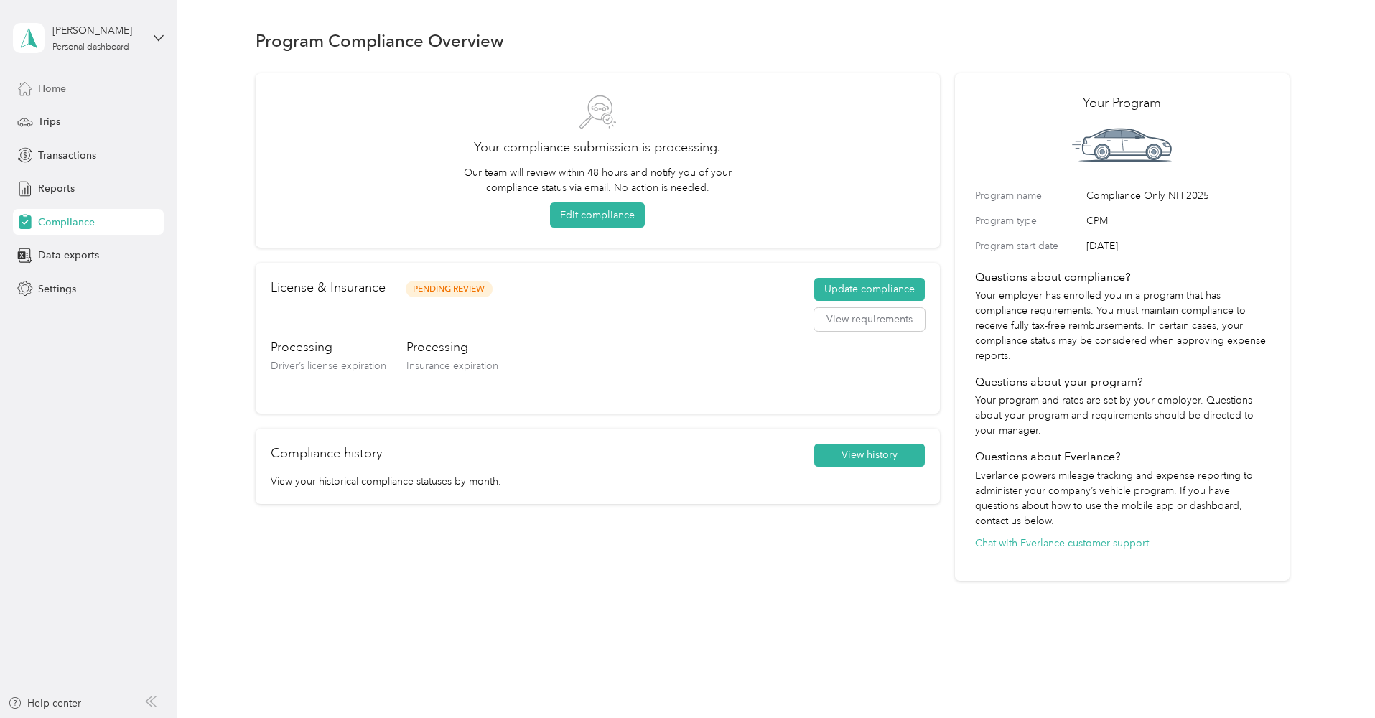
click at [70, 86] on div "Home" at bounding box center [88, 88] width 151 height 26
